Goal: Check status: Check status

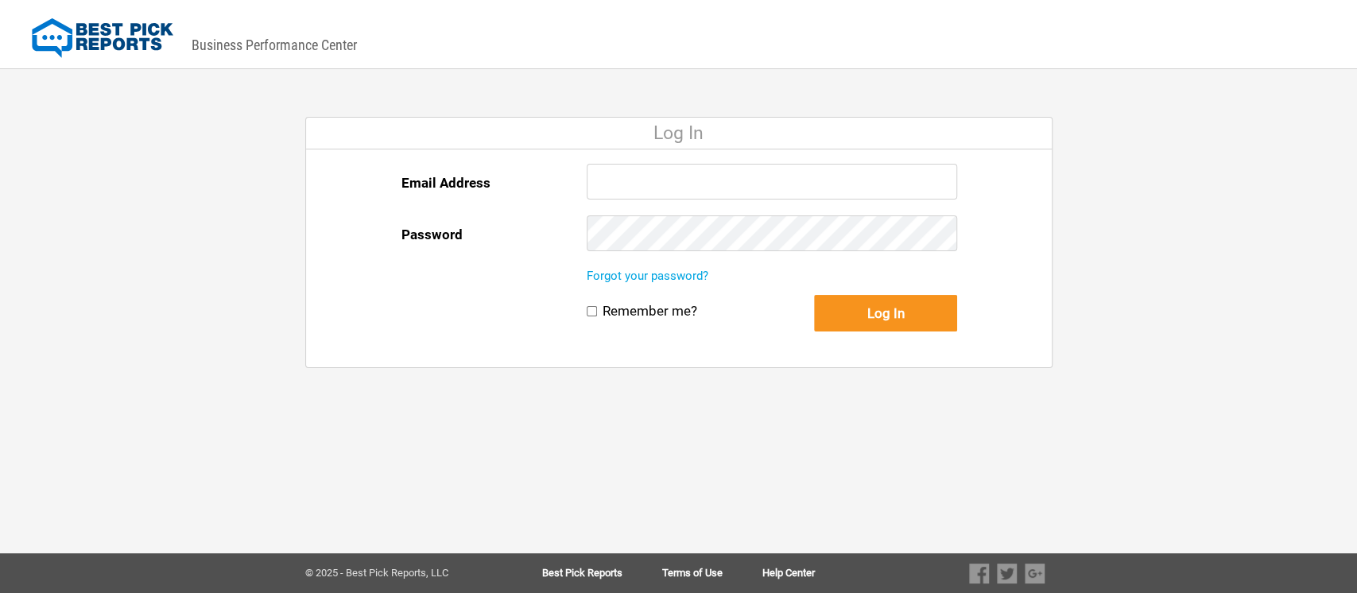
type input "llevine@bestpickreports.com"
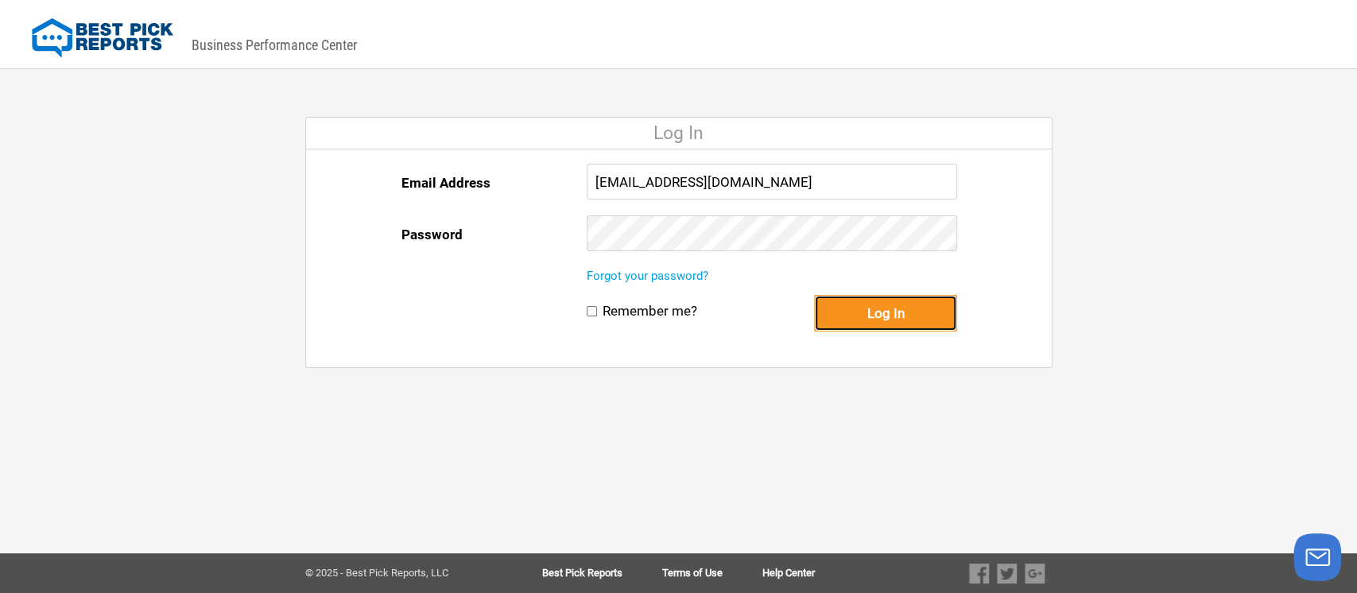
click at [890, 312] on button "Log In" at bounding box center [885, 313] width 143 height 37
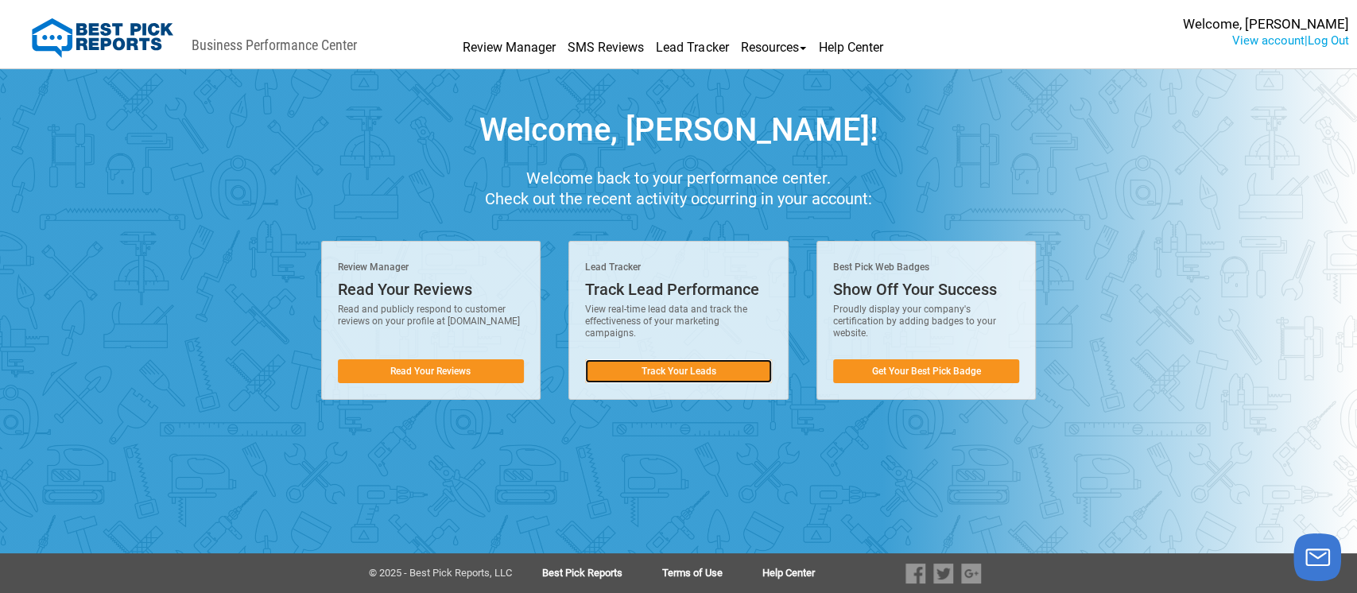
click at [693, 373] on link "Track Your Leads" at bounding box center [678, 371] width 187 height 24
click at [665, 366] on link "Track Your Leads" at bounding box center [678, 371] width 187 height 24
click at [672, 380] on link "Track Your Leads" at bounding box center [678, 371] width 187 height 24
click at [680, 371] on link "Track Your Leads" at bounding box center [678, 371] width 187 height 24
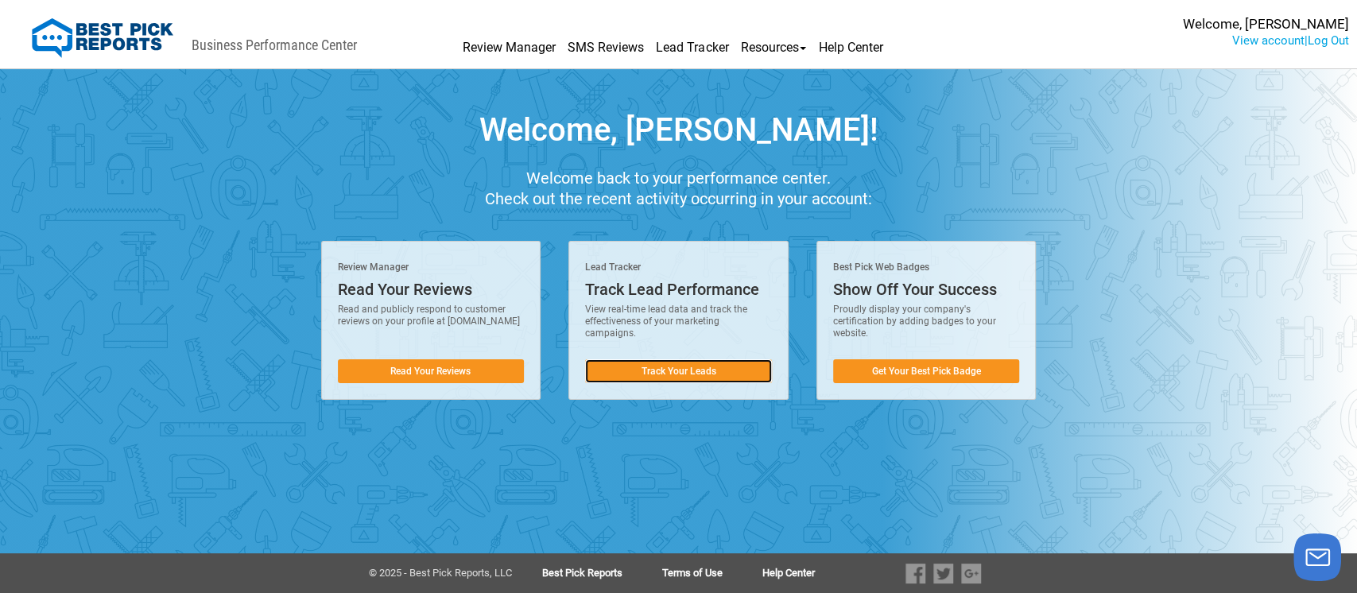
click at [680, 371] on link "Track Your Leads" at bounding box center [678, 371] width 187 height 24
click at [672, 372] on link "Track Your Leads" at bounding box center [678, 371] width 187 height 24
click at [671, 372] on link "Track Your Leads" at bounding box center [678, 371] width 187 height 24
click at [724, 370] on link "Track Your Leads" at bounding box center [678, 371] width 187 height 24
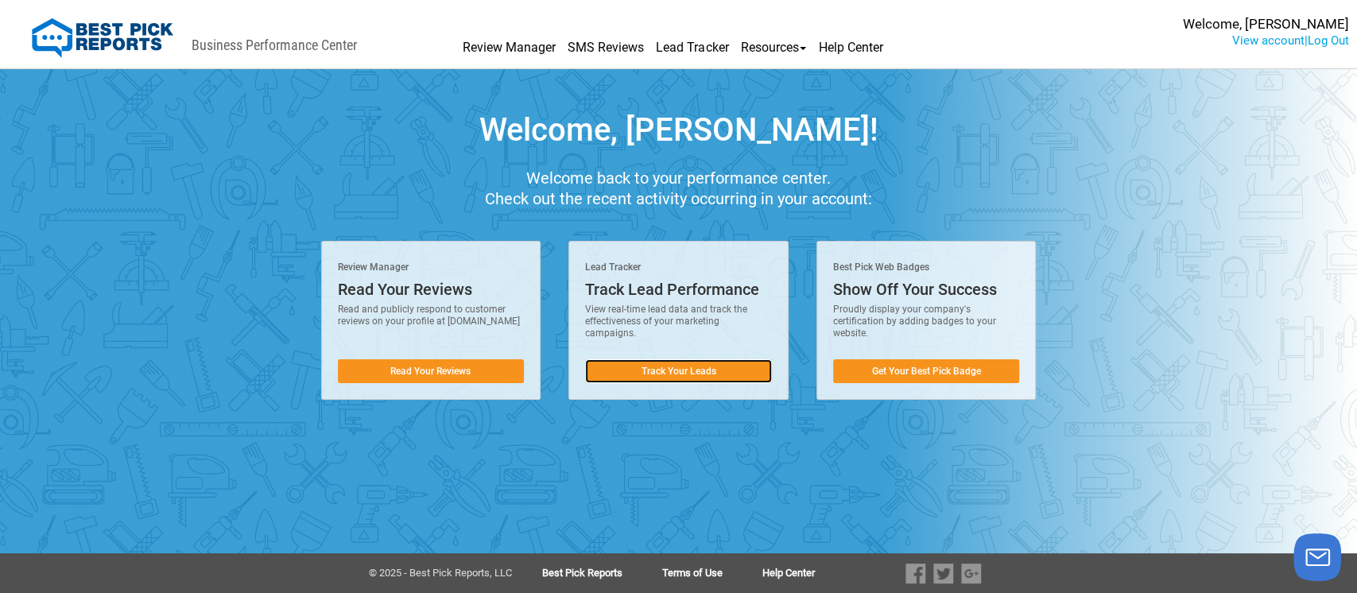
click at [687, 367] on link "Track Your Leads" at bounding box center [678, 371] width 187 height 24
click at [657, 285] on div "Track Lead Performance" at bounding box center [678, 289] width 187 height 17
click at [649, 371] on link "Track Your Leads" at bounding box center [678, 371] width 187 height 24
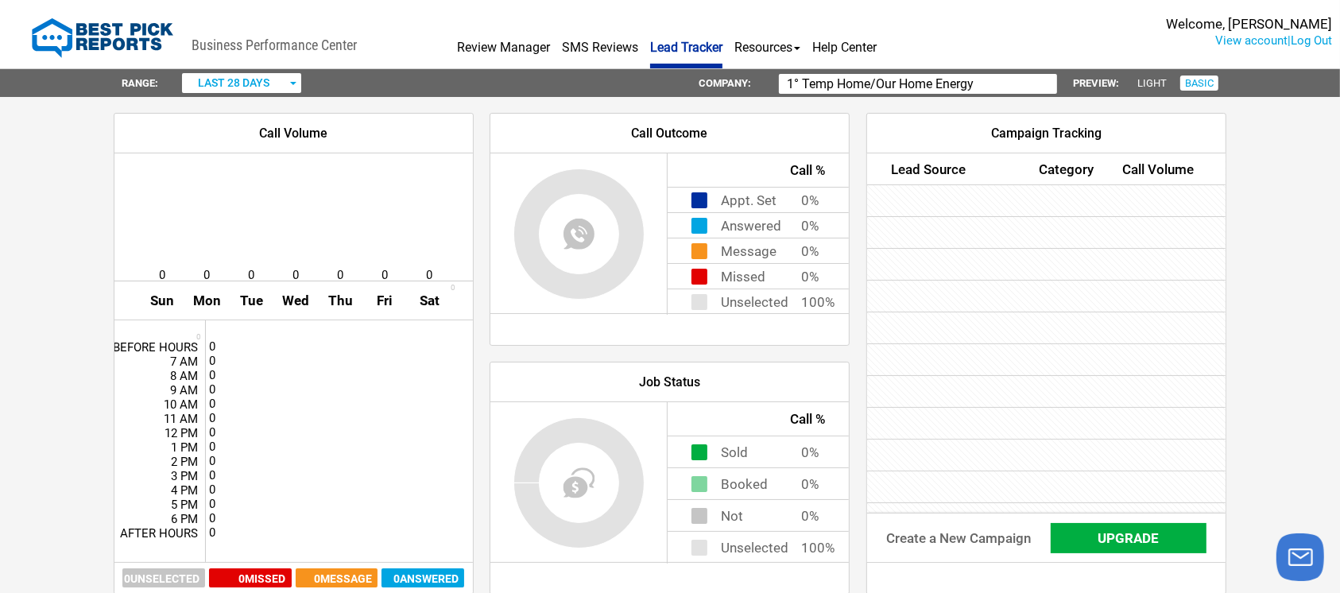
click at [1005, 75] on input "1° Temp Home/Our Home Energy" at bounding box center [918, 84] width 278 height 20
type input "1"
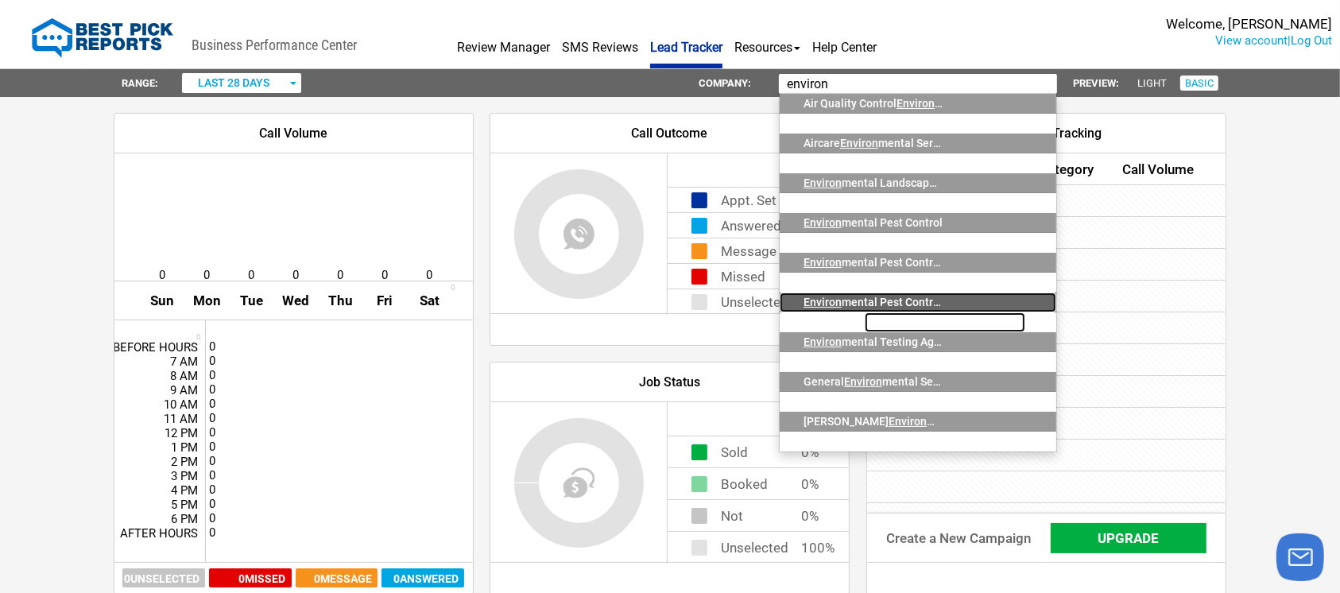
click at [898, 293] on div "Environ mental Pest Control (NoVa)" at bounding box center [873, 303] width 139 height 20
type input "Environmental Pest Control (NoVa)"
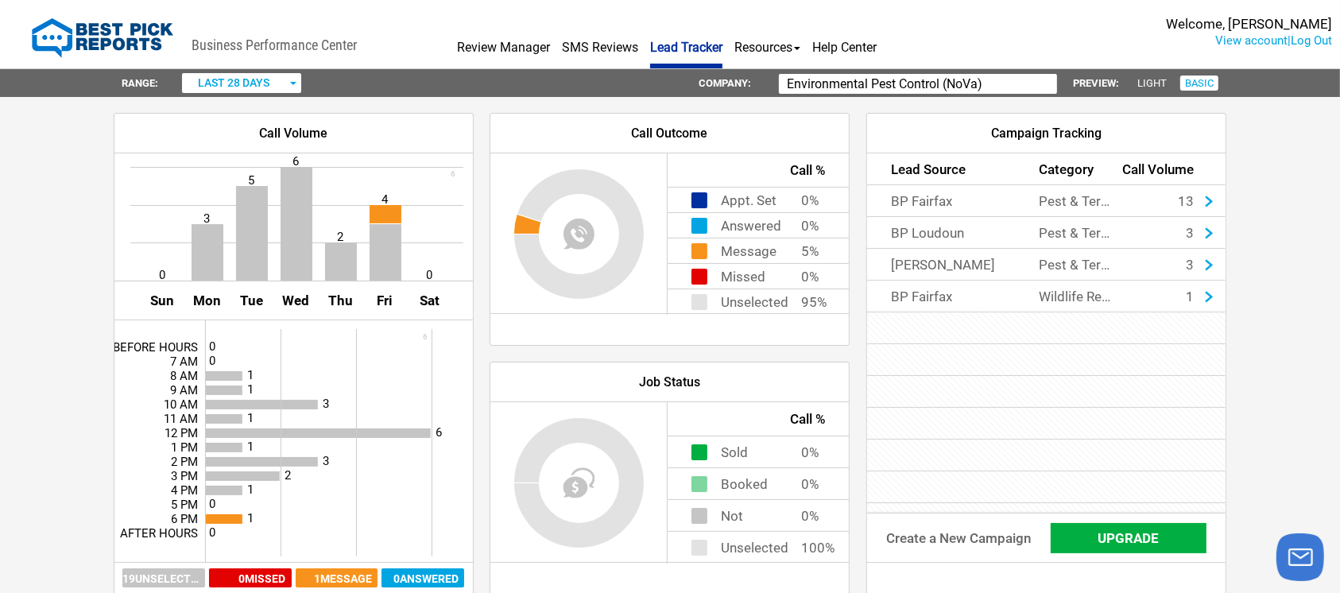
click at [292, 91] on div "button" at bounding box center [293, 83] width 8 height 20
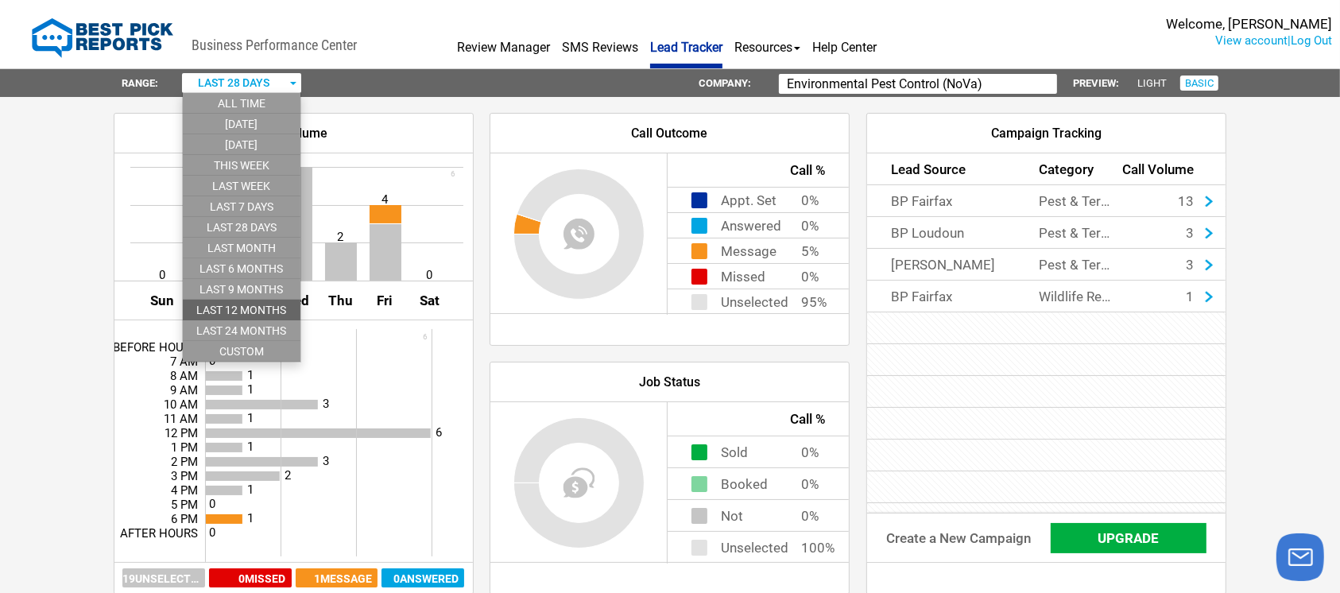
click at [271, 308] on li "last 12 months" at bounding box center [242, 310] width 118 height 21
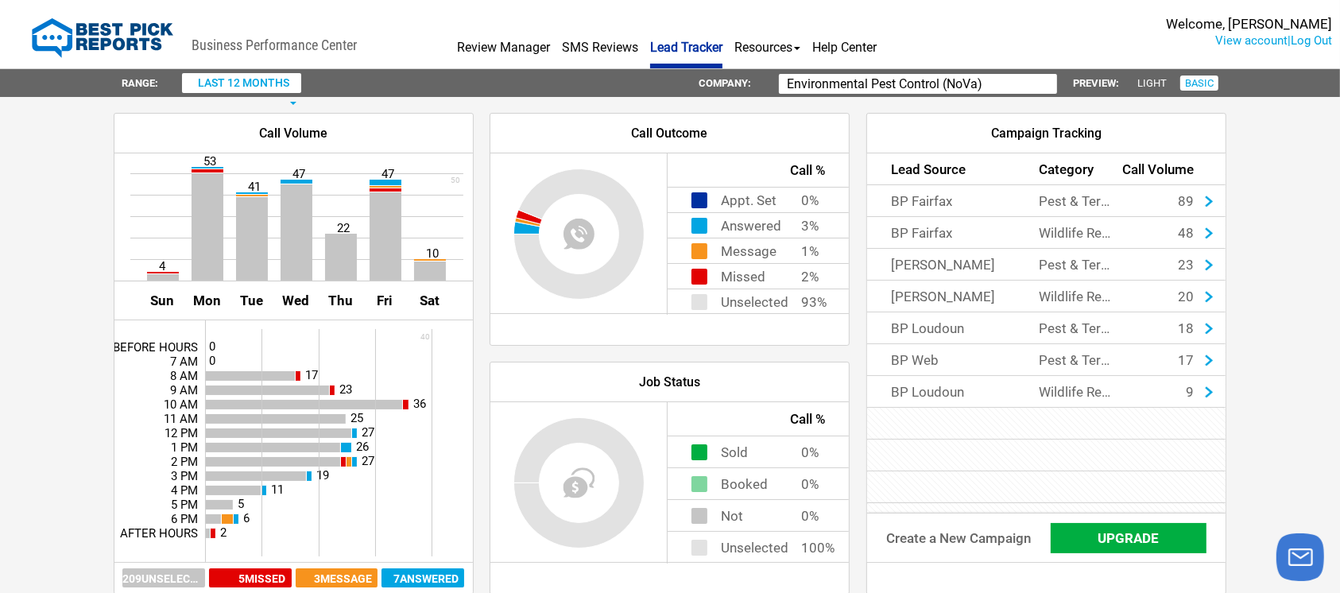
click at [1095, 392] on div "Wildlife Removal" at bounding box center [1078, 392] width 79 height 32
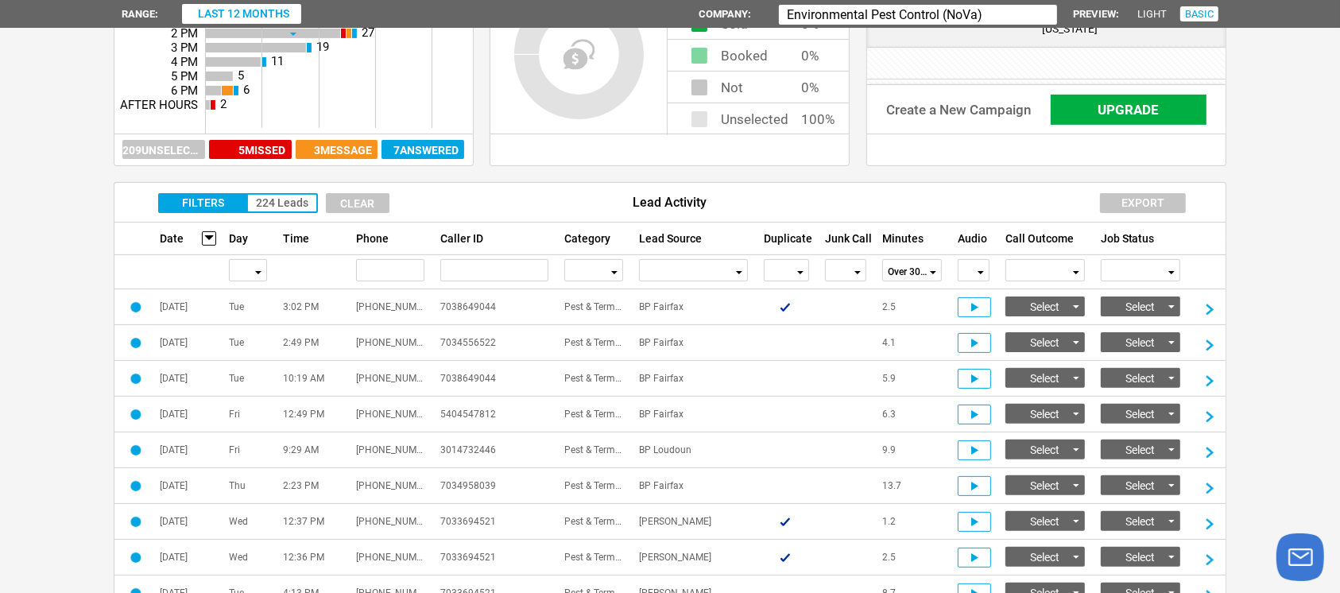
scroll to position [399, 0]
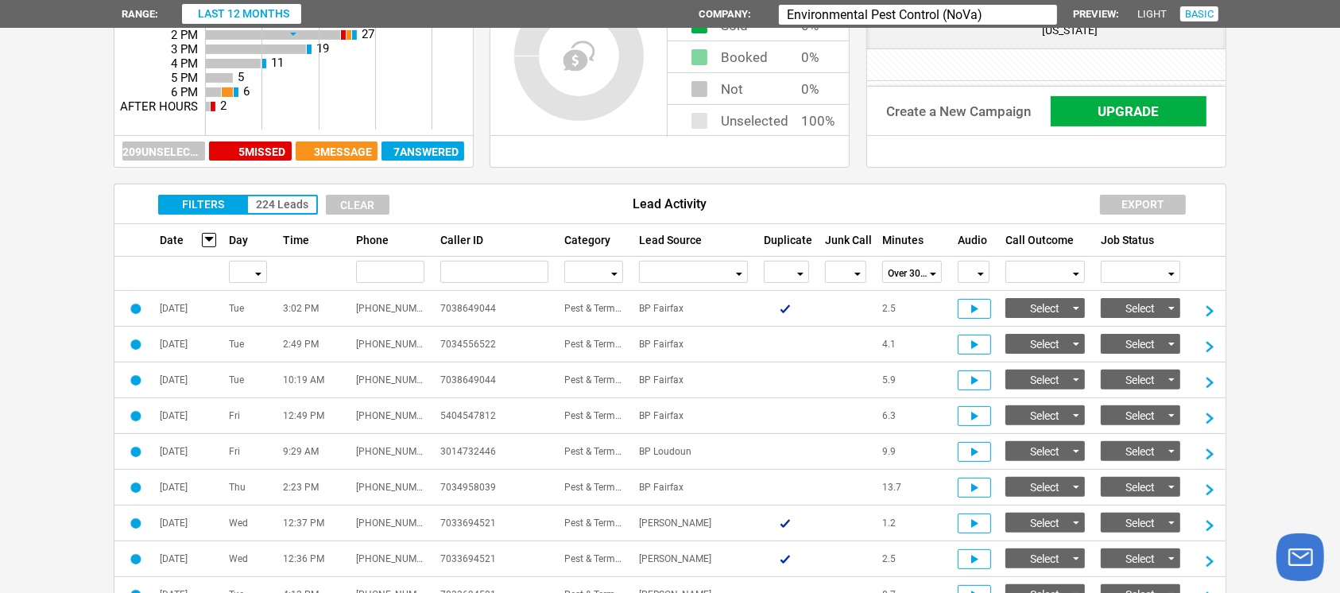
click at [614, 275] on div "button" at bounding box center [614, 273] width 8 height 22
click at [604, 328] on li "Wildlife Removal" at bounding box center [593, 333] width 57 height 21
click at [802, 270] on div "button" at bounding box center [800, 273] width 8 height 22
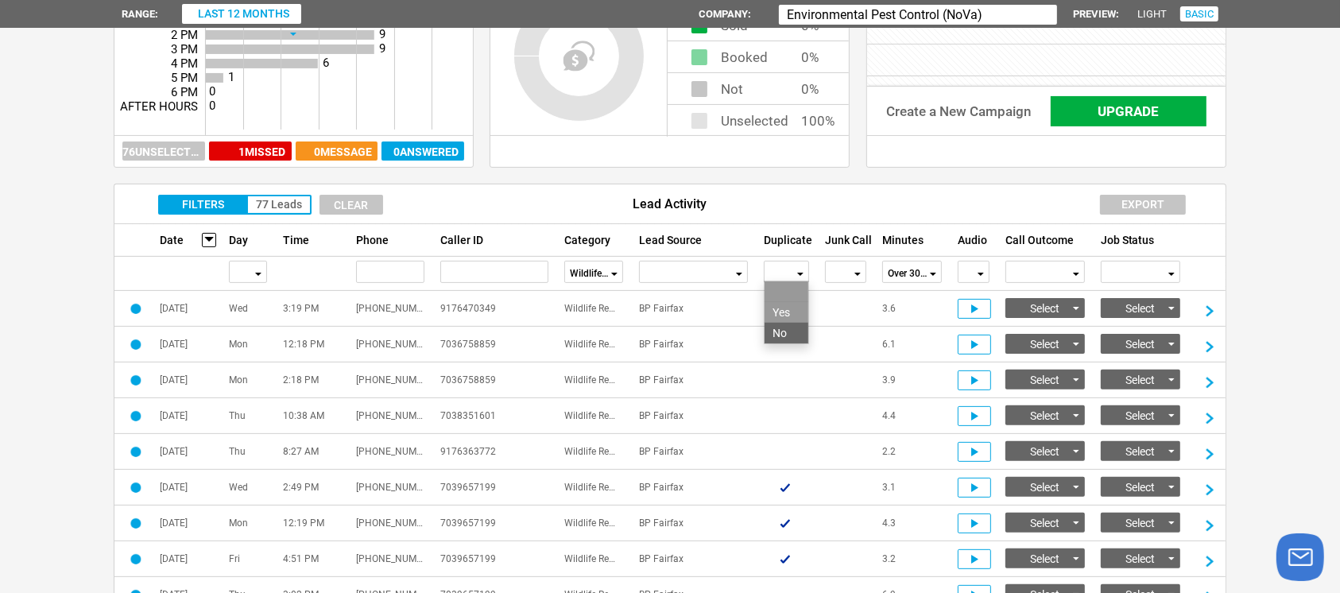
click at [786, 328] on li "No" at bounding box center [787, 333] width 44 height 21
click at [858, 274] on span "button" at bounding box center [858, 274] width 6 height 3
click at [840, 332] on li "No" at bounding box center [846, 333] width 40 height 21
click at [932, 273] on span "button" at bounding box center [933, 274] width 6 height 3
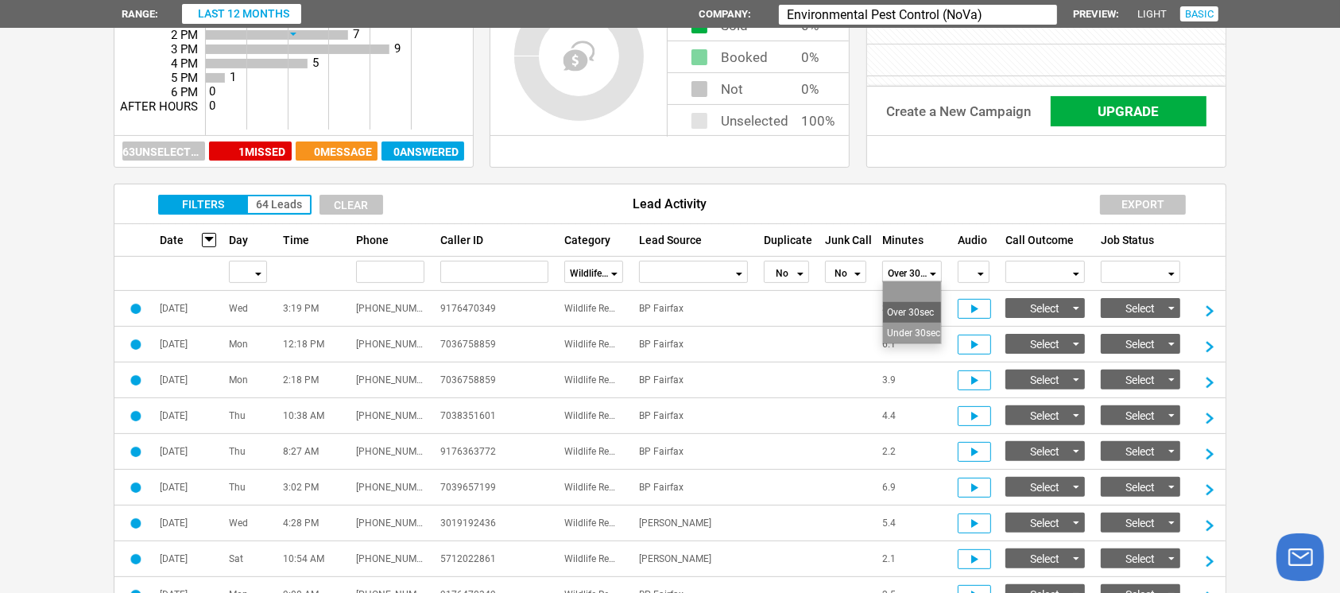
click at [926, 308] on li "Over 30sec" at bounding box center [912, 312] width 58 height 21
click at [926, 308] on div "3.6" at bounding box center [912, 309] width 76 height 36
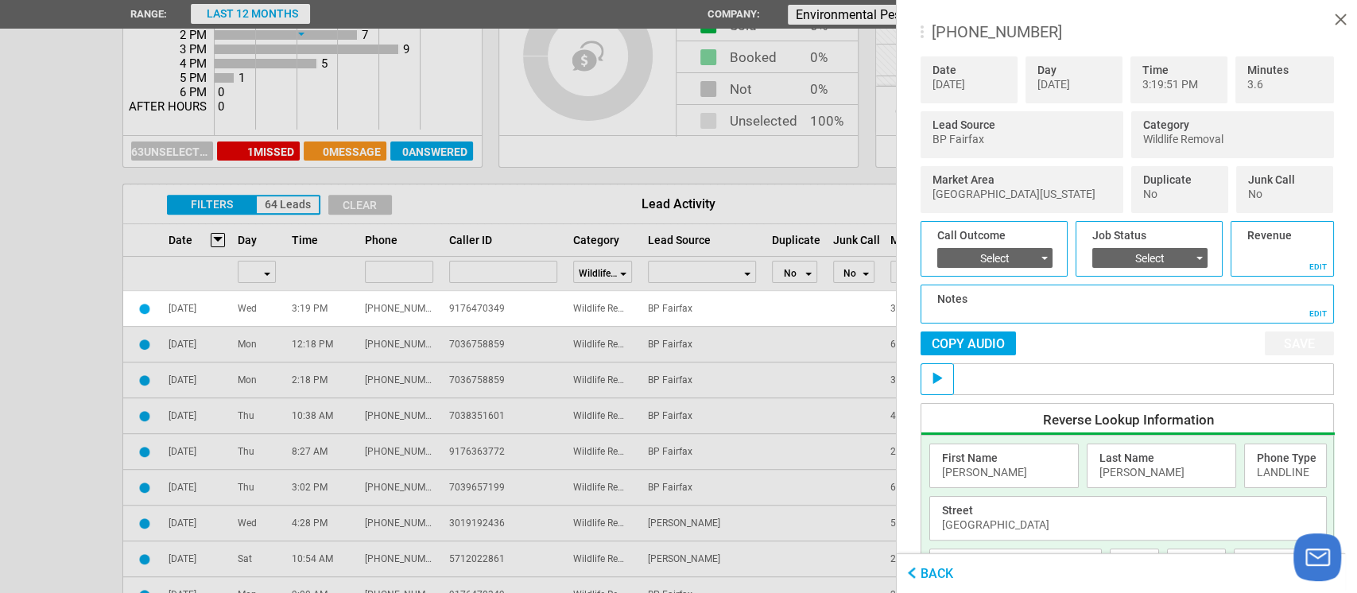
click at [86, 185] on div at bounding box center [678, 296] width 1357 height 593
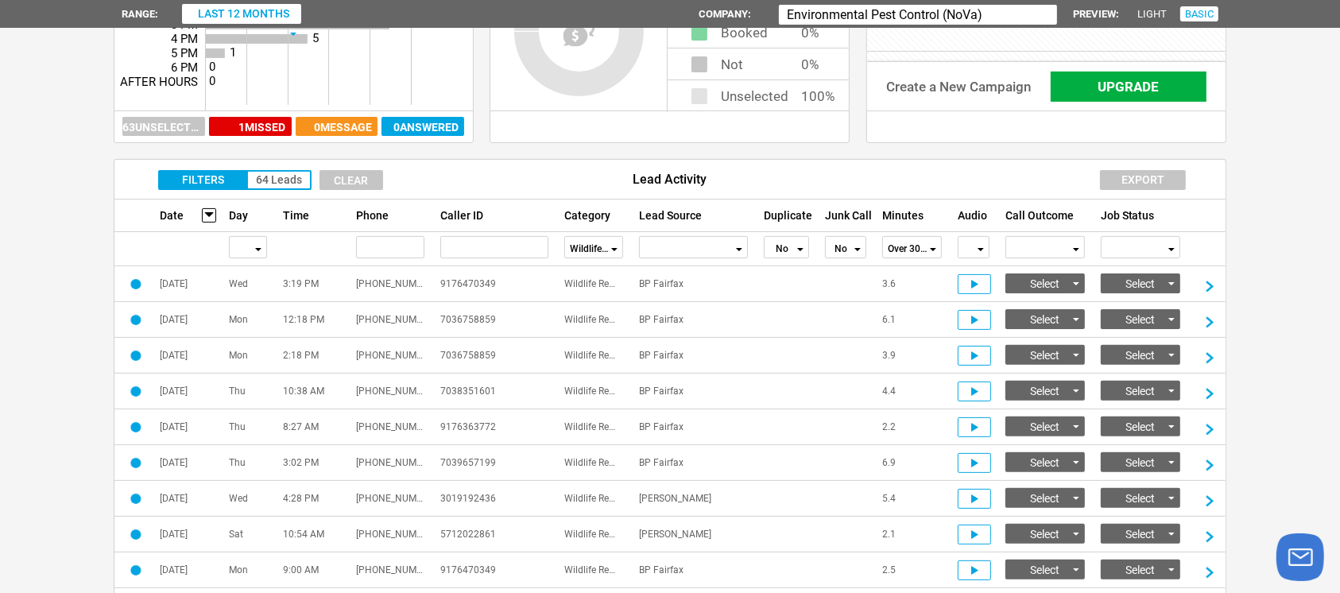
scroll to position [429, 0]
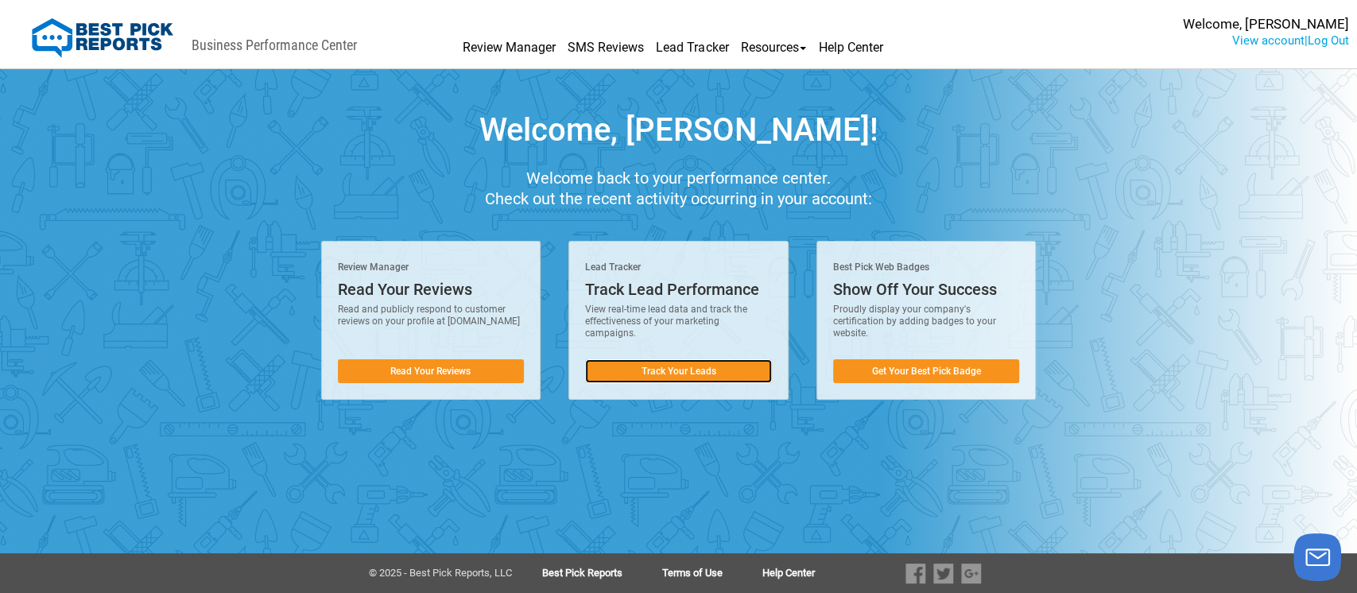
click at [650, 372] on link "Track Your Leads" at bounding box center [678, 371] width 187 height 24
click at [653, 372] on link "Track Your Leads" at bounding box center [678, 371] width 187 height 24
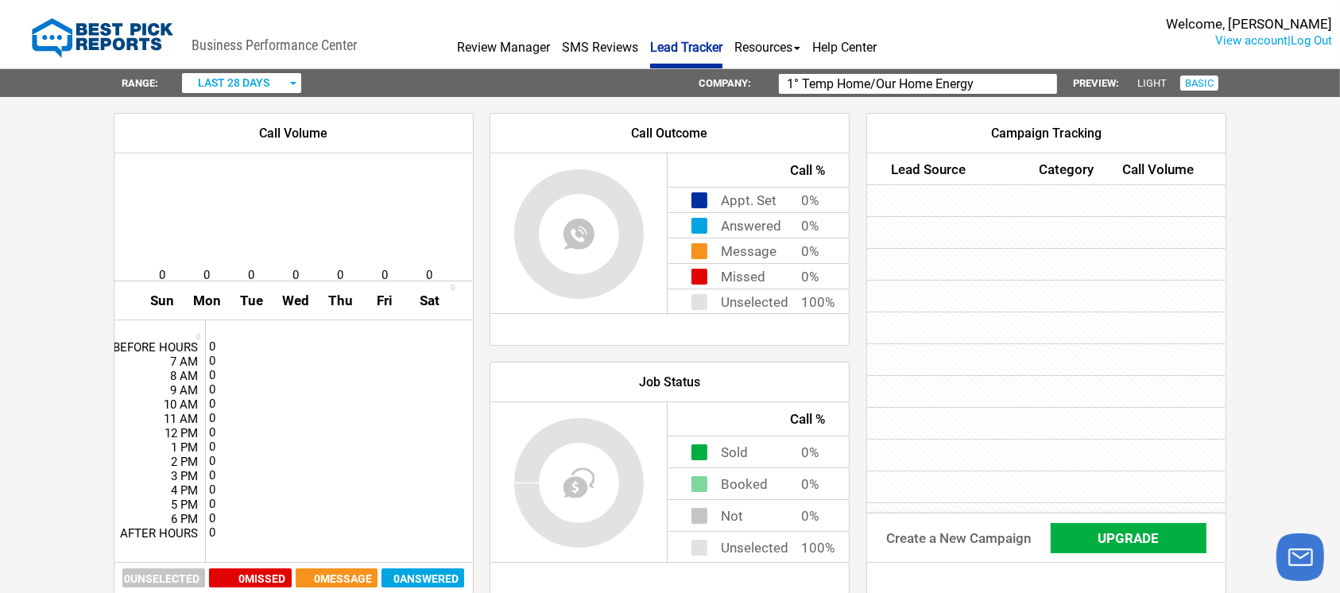
click at [998, 82] on input "1° Temp Home/Our Home Energy" at bounding box center [918, 84] width 278 height 20
type input "1"
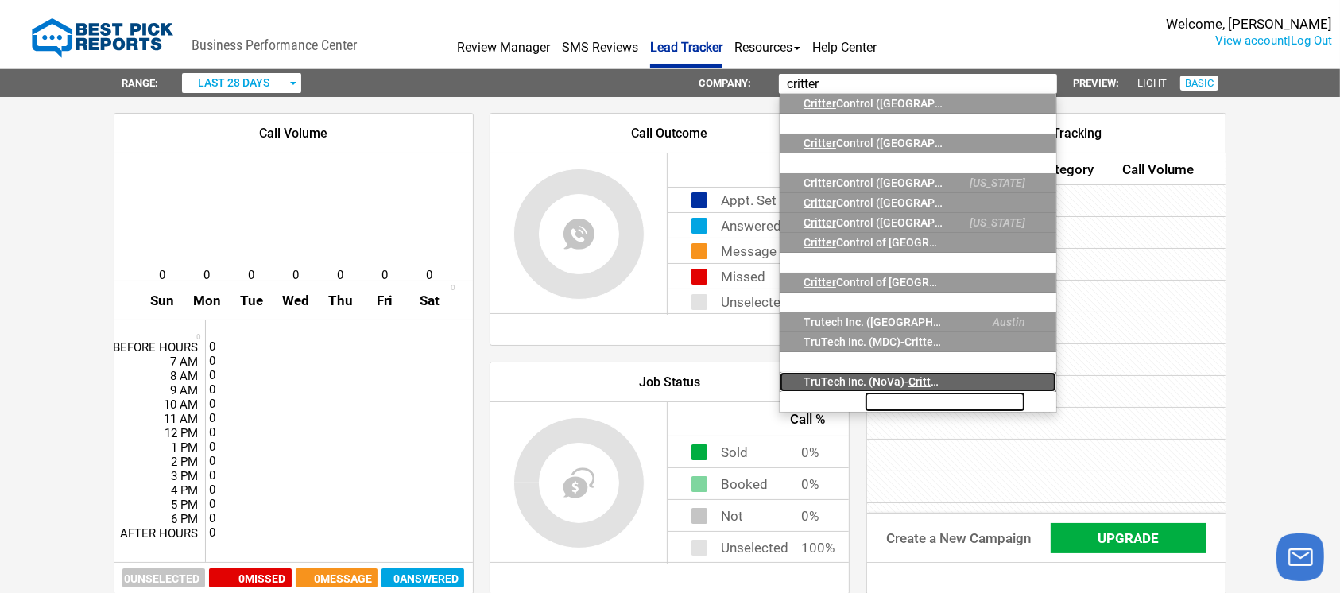
click at [931, 375] on span "Critter" at bounding box center [925, 381] width 33 height 13
type input "TruTech Inc. (NoVa)-Critter Control"
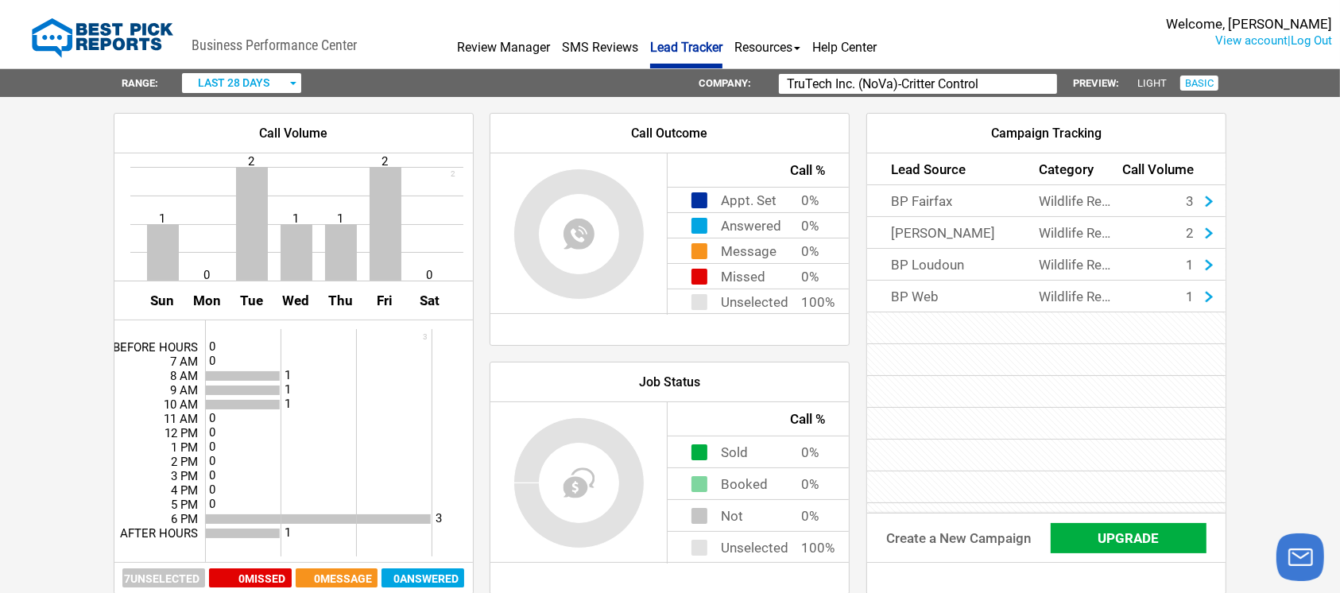
click at [295, 83] on span "button" at bounding box center [293, 83] width 6 height 3
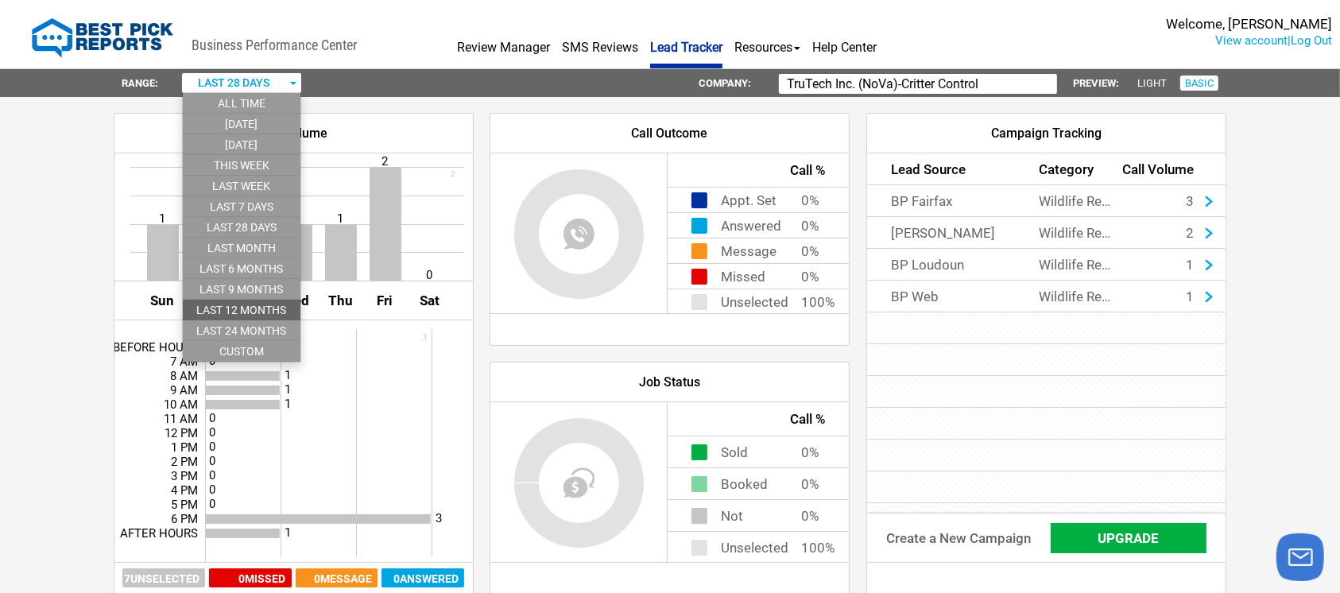
click at [269, 306] on li "last 12 months" at bounding box center [242, 310] width 118 height 21
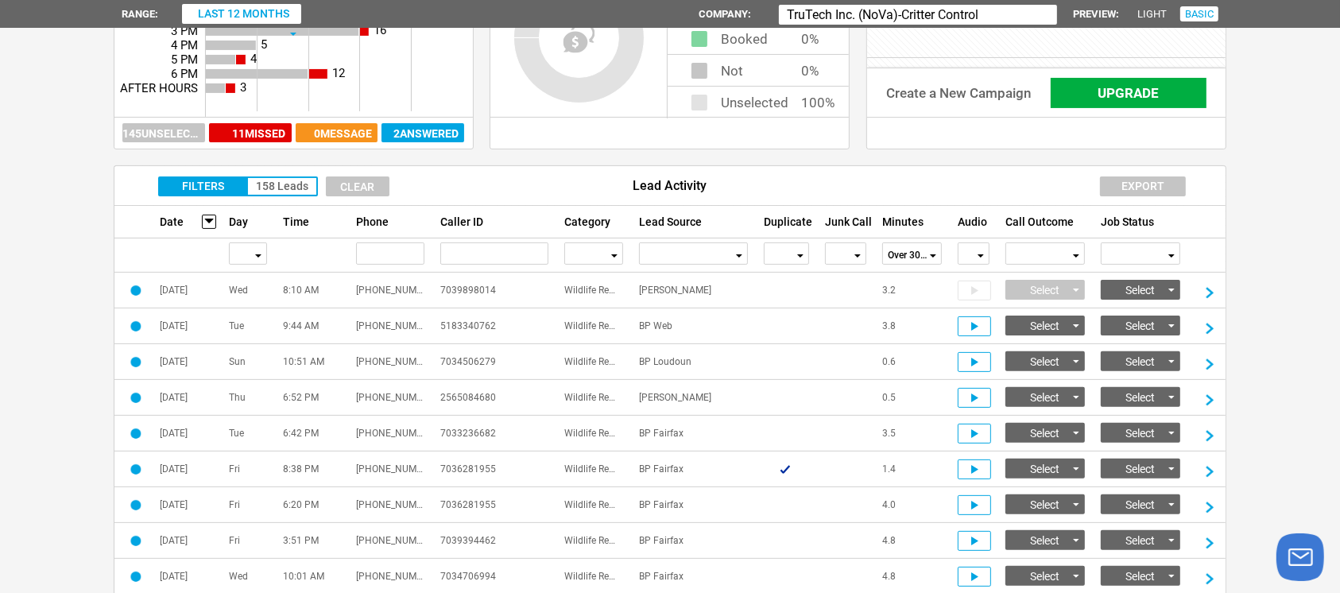
scroll to position [421, 0]
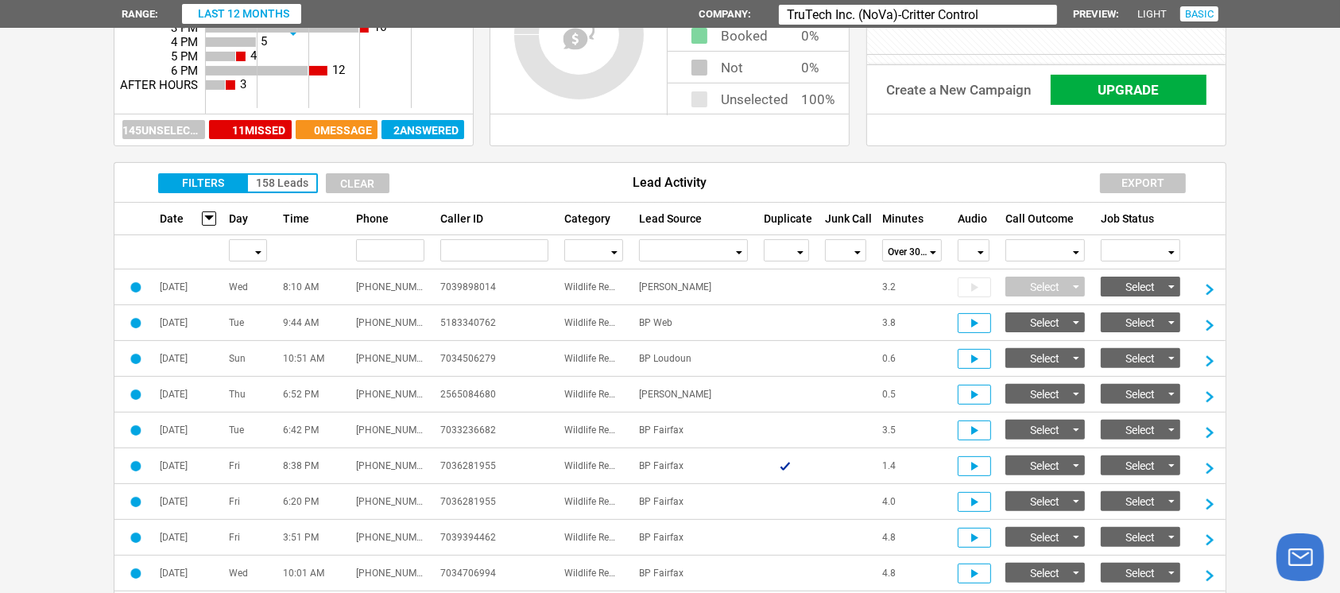
click at [798, 253] on div "button" at bounding box center [800, 252] width 8 height 22
click at [789, 312] on li "No" at bounding box center [787, 311] width 44 height 21
click at [858, 251] on span "button" at bounding box center [858, 252] width 6 height 3
click at [851, 316] on li "No" at bounding box center [846, 311] width 40 height 21
click at [930, 248] on div "button" at bounding box center [932, 252] width 8 height 22
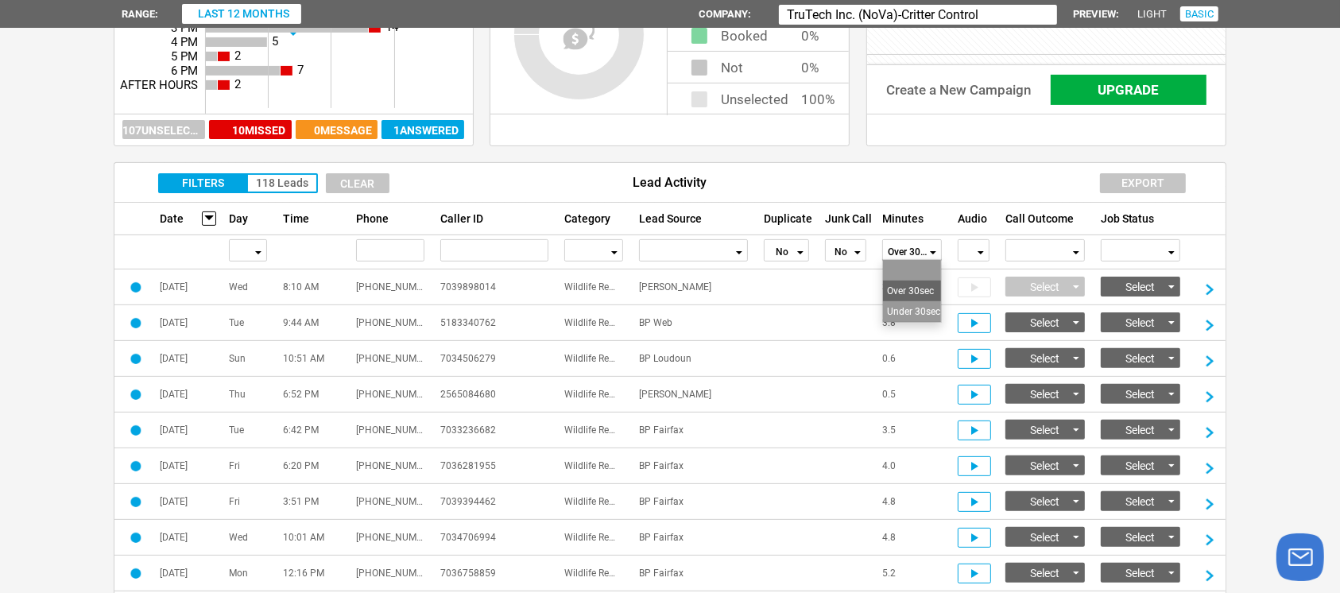
click at [928, 289] on li "Over 30sec" at bounding box center [912, 291] width 58 height 21
